Goal: Task Accomplishment & Management: Manage account settings

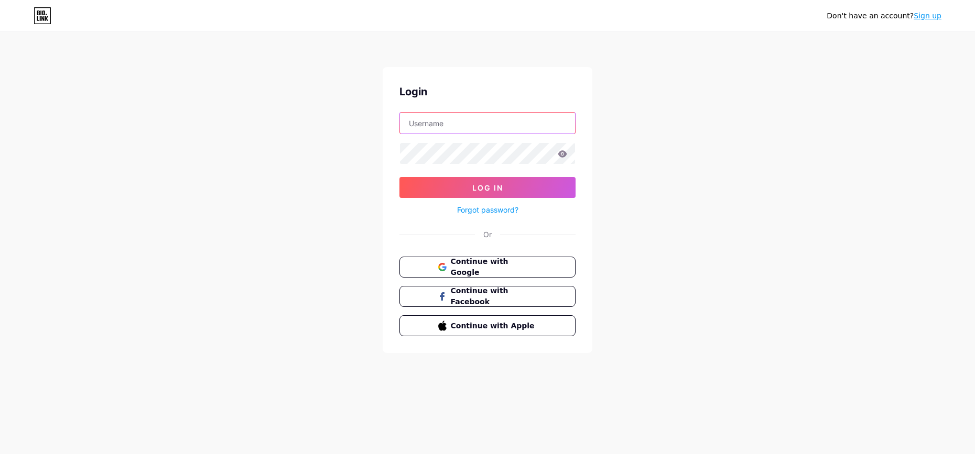
click at [451, 132] on input "text" at bounding box center [487, 123] width 175 height 21
type input "cclozano"
click at [399, 177] on button "Log In" at bounding box center [487, 187] width 176 height 21
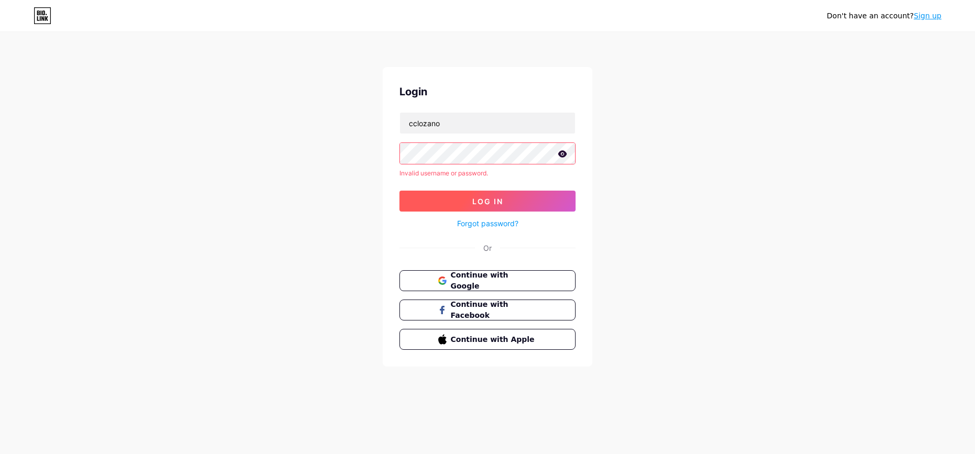
click at [486, 202] on span "Log In" at bounding box center [487, 201] width 31 height 9
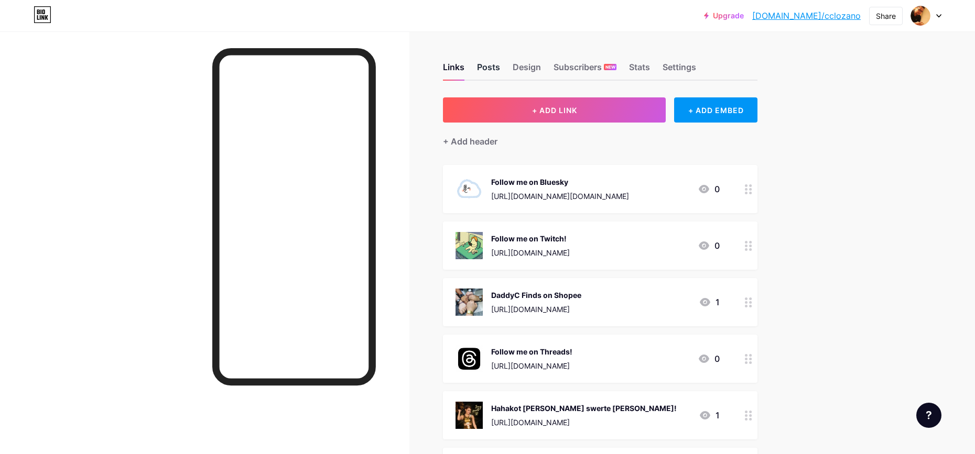
click at [491, 73] on div "Posts" at bounding box center [488, 70] width 23 height 19
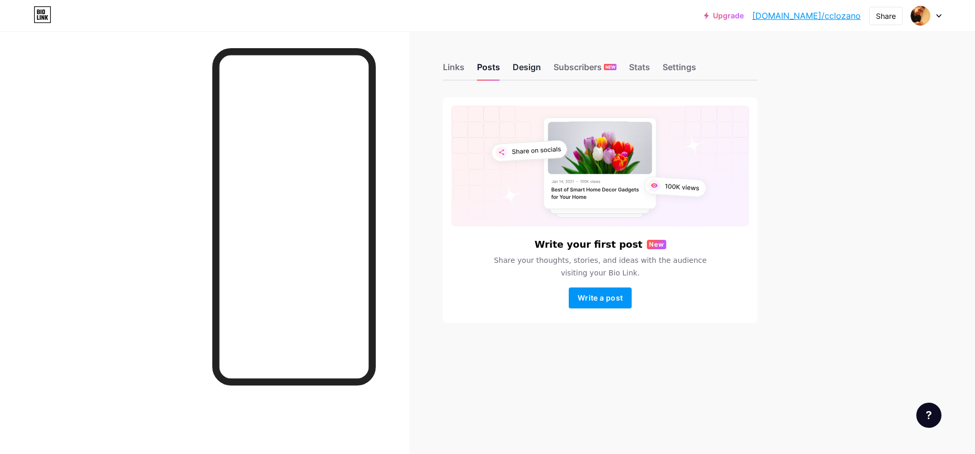
click at [527, 68] on div "Design" at bounding box center [527, 70] width 28 height 19
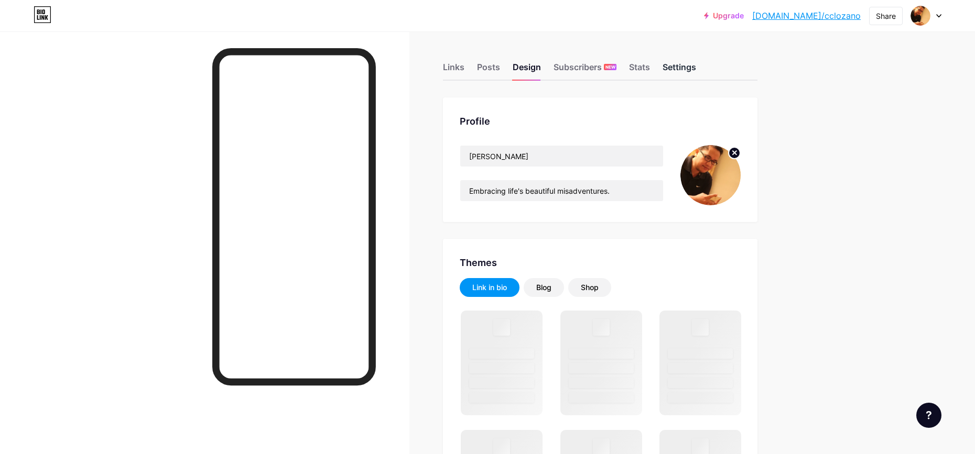
click at [679, 68] on div "Settings" at bounding box center [679, 70] width 34 height 19
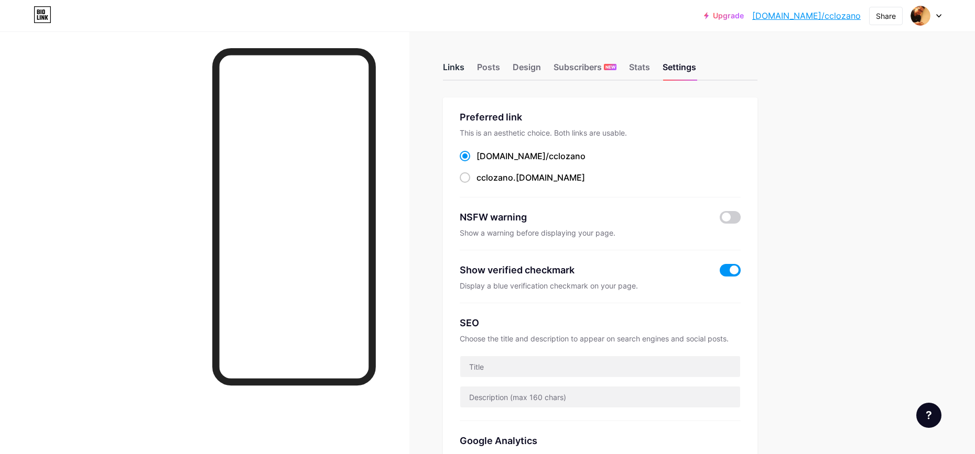
click at [444, 65] on div "Links" at bounding box center [453, 70] width 21 height 19
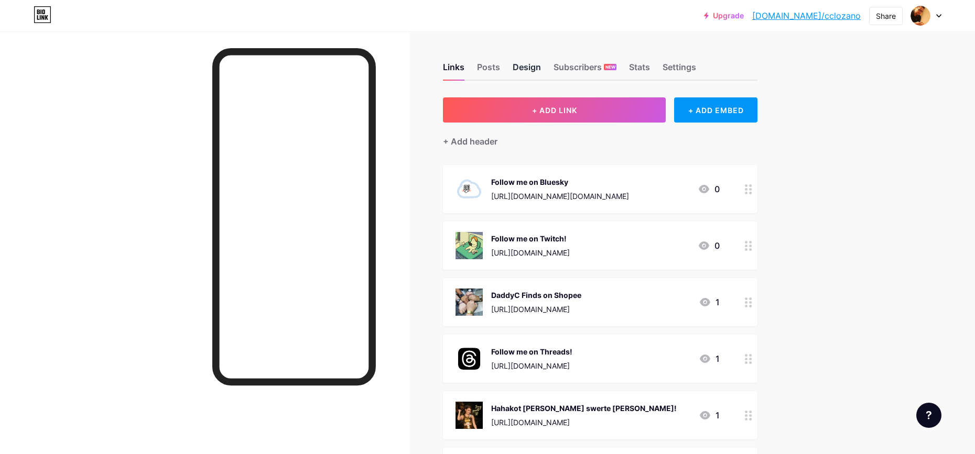
click at [539, 67] on div "Design" at bounding box center [527, 70] width 28 height 19
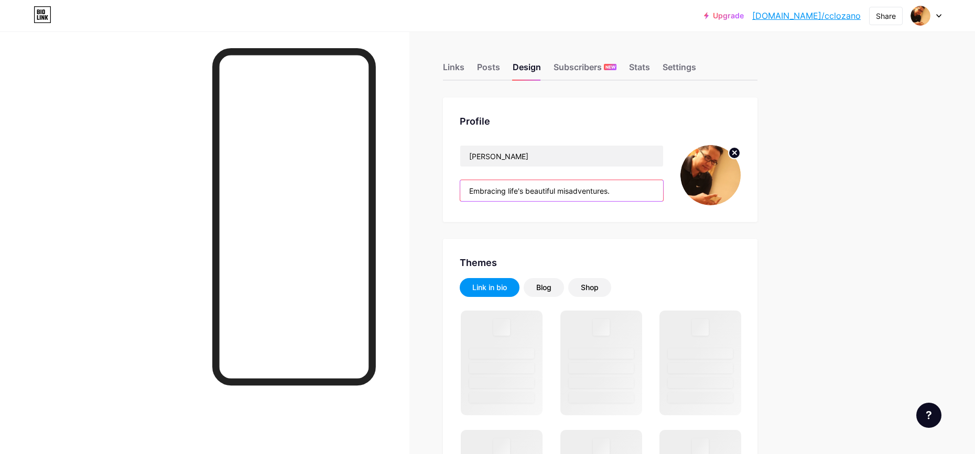
click at [490, 192] on input "Embracing life's beautiful misadventures." at bounding box center [561, 190] width 203 height 21
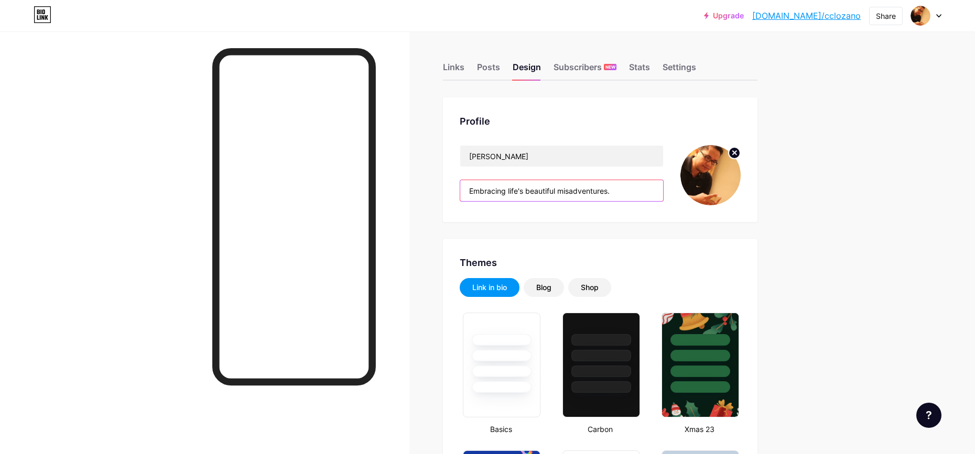
paste input "ccl21171426"
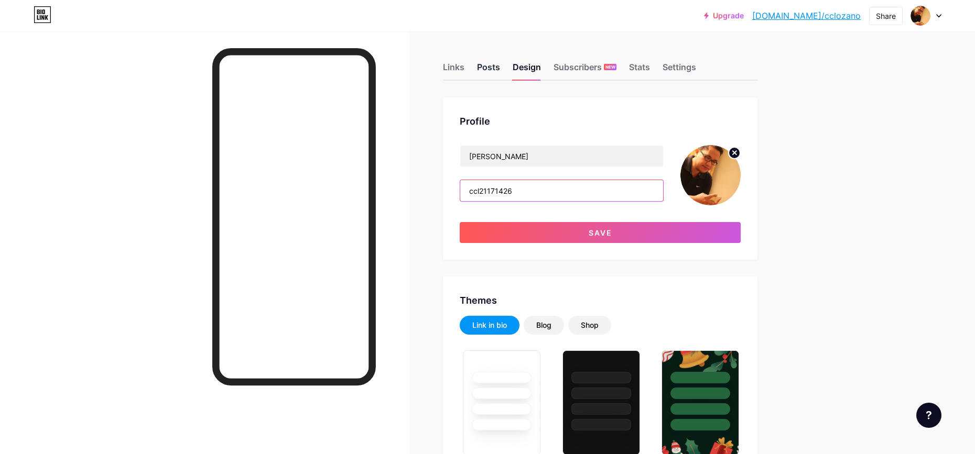
type input "ccl21171426"
click at [487, 67] on div "Posts" at bounding box center [488, 70] width 23 height 19
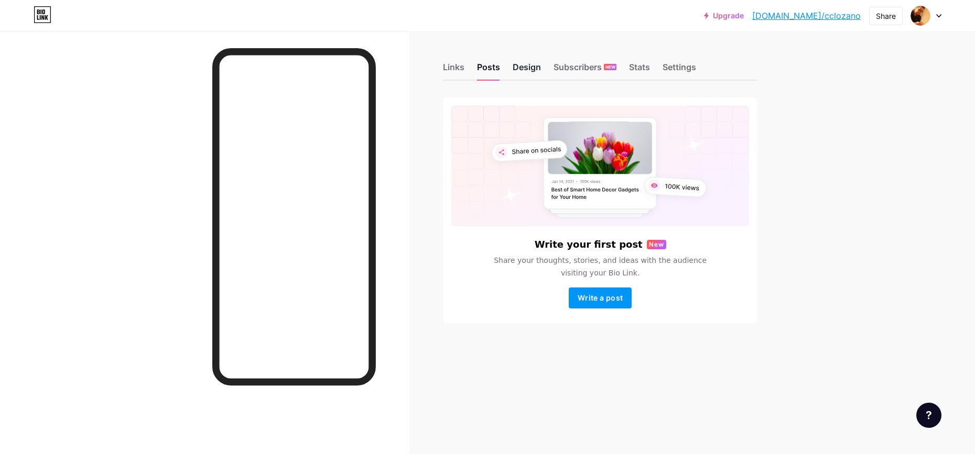
click at [518, 66] on div "Design" at bounding box center [527, 70] width 28 height 19
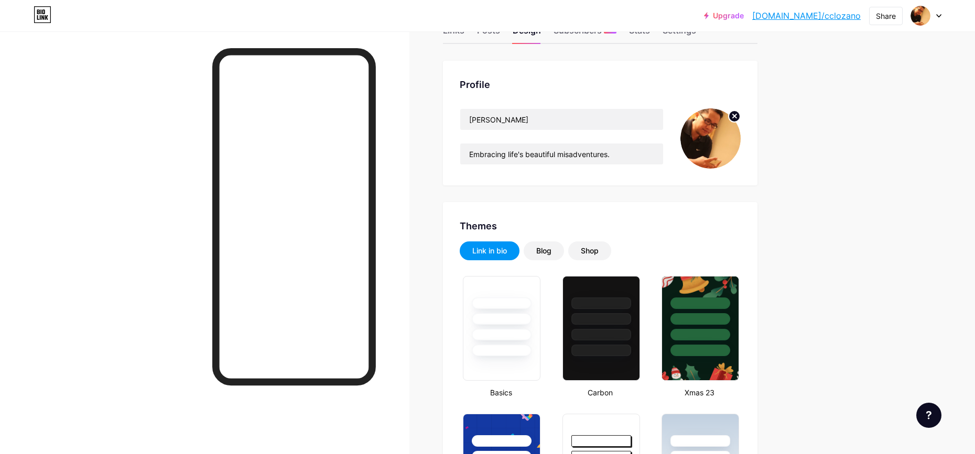
scroll to position [37, 0]
click at [477, 149] on input "Embracing life's beautiful misadventures." at bounding box center [561, 153] width 203 height 21
click at [474, 152] on input "Embracing life's beautiful misadventures." at bounding box center [561, 153] width 203 height 21
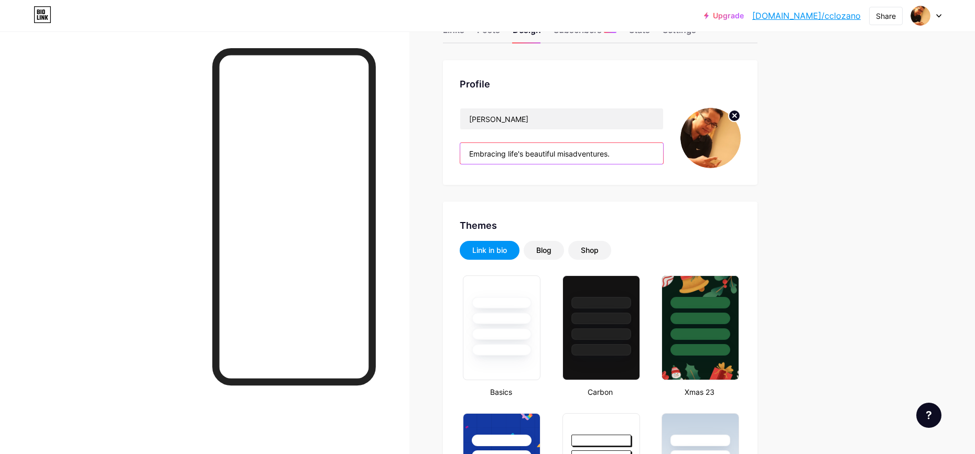
paste input "ccl21171426"
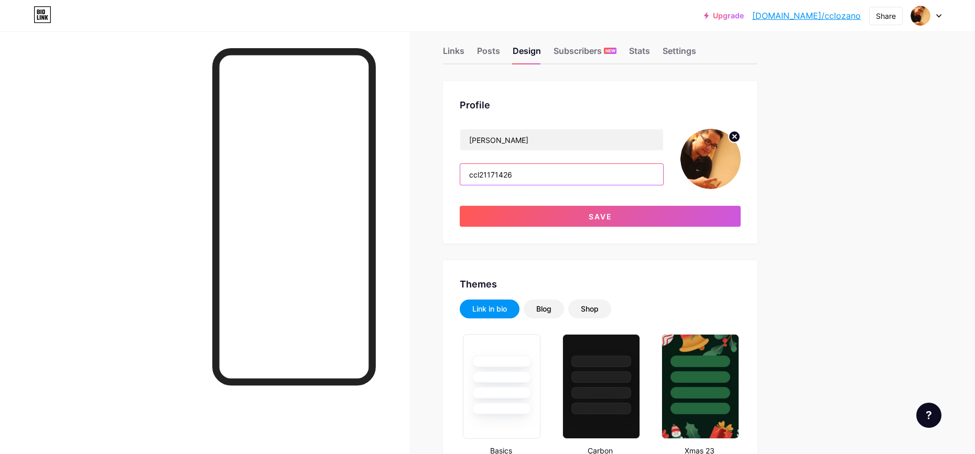
scroll to position [0, 0]
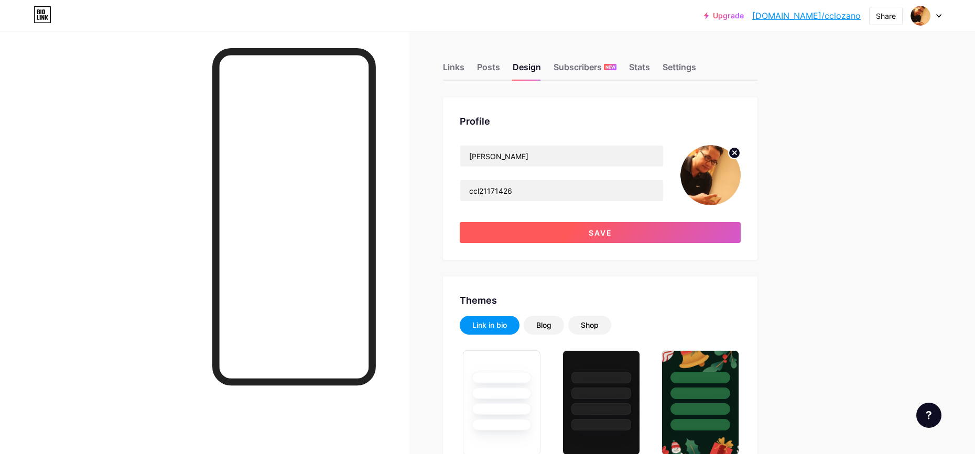
click at [596, 234] on span "Save" at bounding box center [601, 233] width 24 height 9
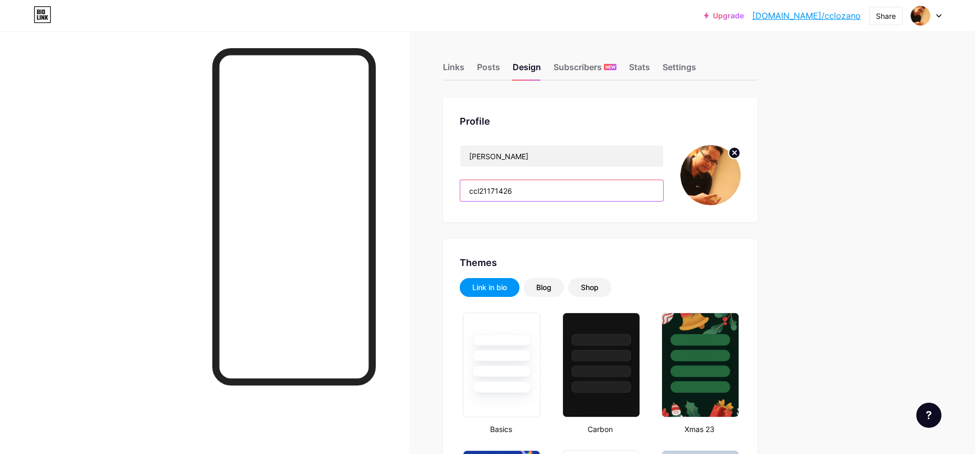
click at [491, 190] on input "ccl21171426" at bounding box center [561, 190] width 203 height 21
paste input "Life’s the wildest game - so hit start, go all out, and make every level count!…"
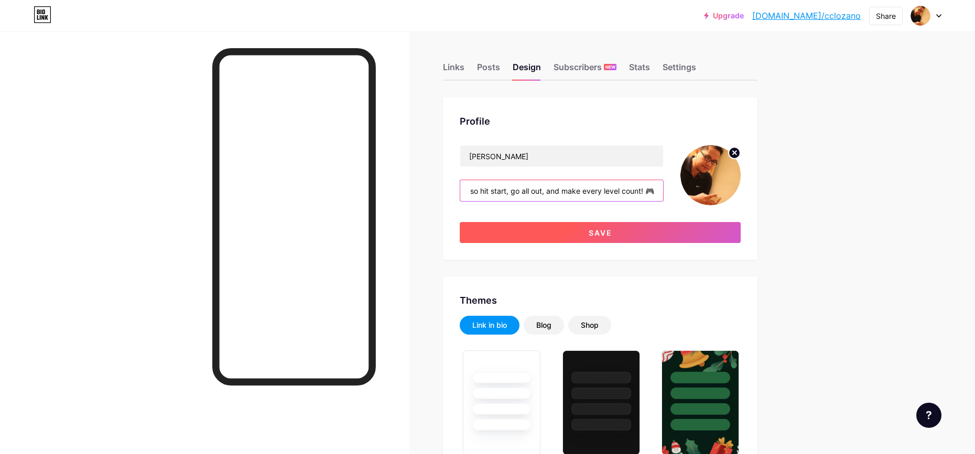
type input "Life’s the wildest game - so hit start, go all out, and make every level count!…"
click at [572, 236] on button "Save" at bounding box center [600, 232] width 281 height 21
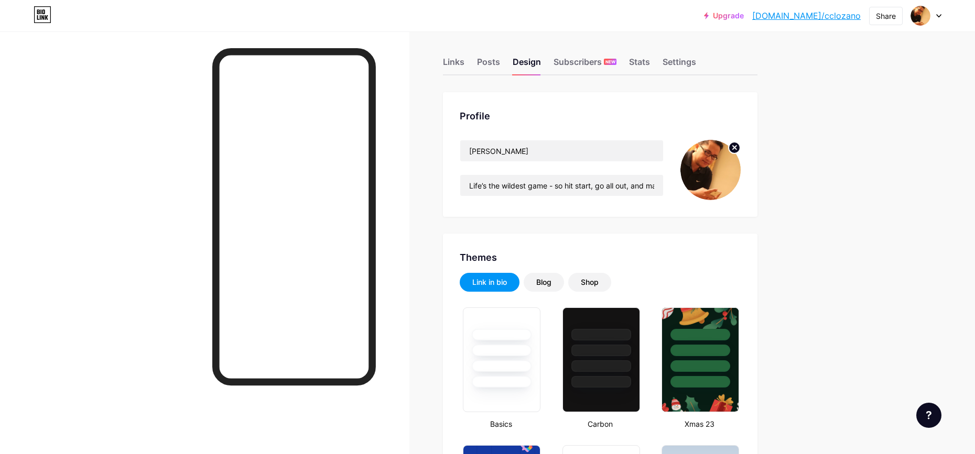
scroll to position [0, 0]
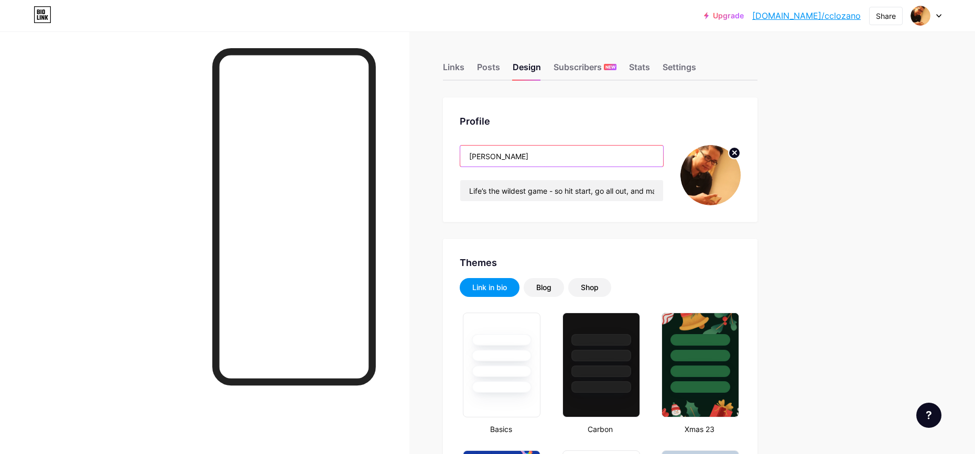
click at [475, 157] on input "[PERSON_NAME]" at bounding box center [561, 156] width 203 height 21
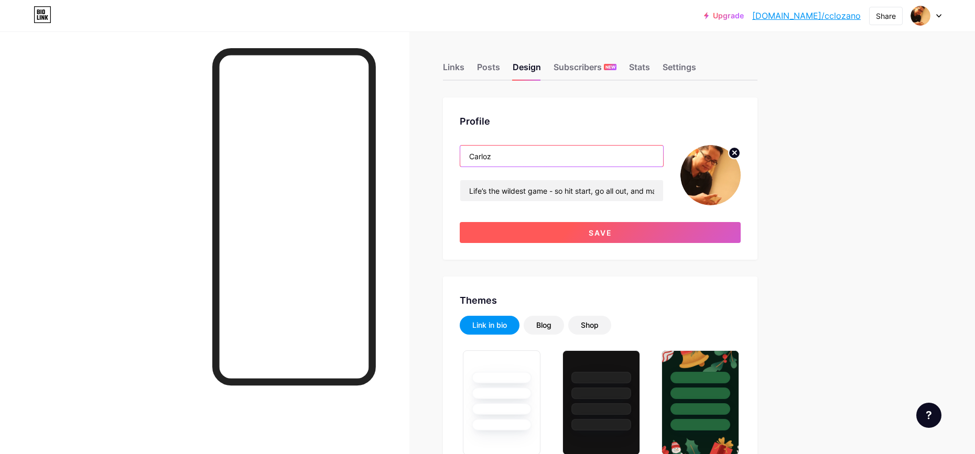
type input "Carloz"
click at [524, 232] on button "Save" at bounding box center [600, 232] width 281 height 21
